Goal: Task Accomplishment & Management: Manage account settings

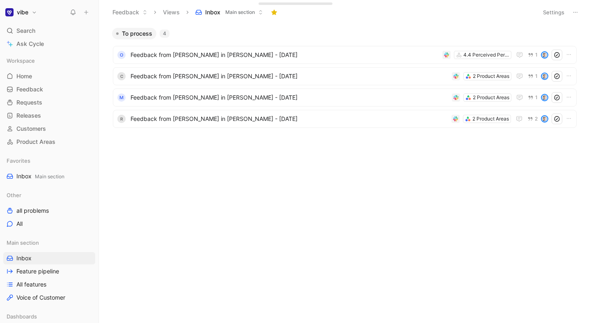
click at [212, 37] on div "To process 4" at bounding box center [345, 33] width 472 height 11
